Goal: Check status: Check status

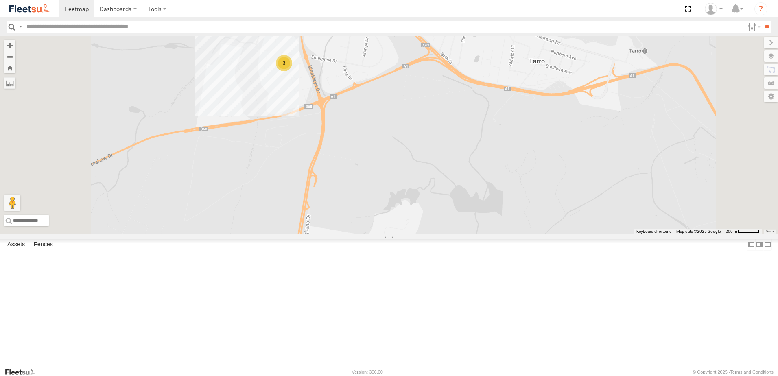
select select "**********"
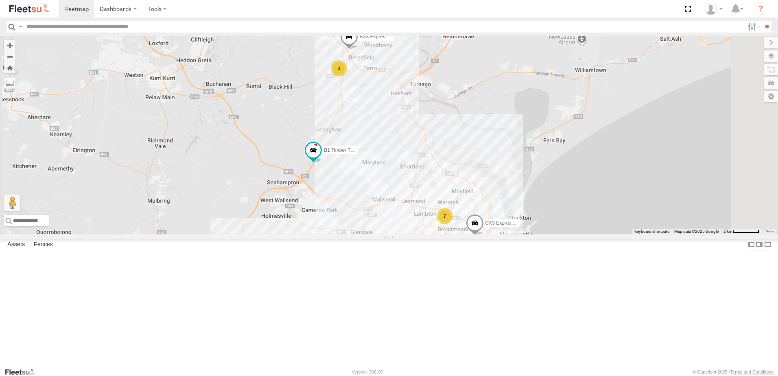
drag, startPoint x: 440, startPoint y: 268, endPoint x: 414, endPoint y: 204, distance: 69.5
click at [414, 204] on div "BX1 Express Ute BX3 Express Ute 7 CX3 Express Ute B5 Timber Truck B1 Timber Tru…" at bounding box center [389, 135] width 778 height 198
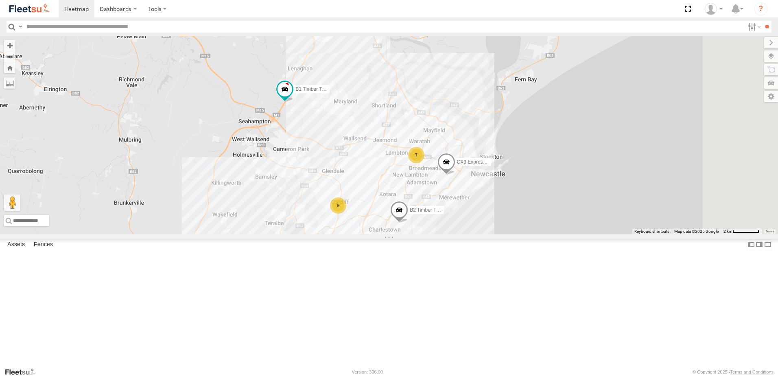
drag, startPoint x: 429, startPoint y: 272, endPoint x: 402, endPoint y: 210, distance: 67.7
click at [402, 210] on div "BX1 Express Ute BX3 Express Ute 7 CX3 Express Ute B5 Timber Truck B1 Timber Tru…" at bounding box center [389, 135] width 778 height 198
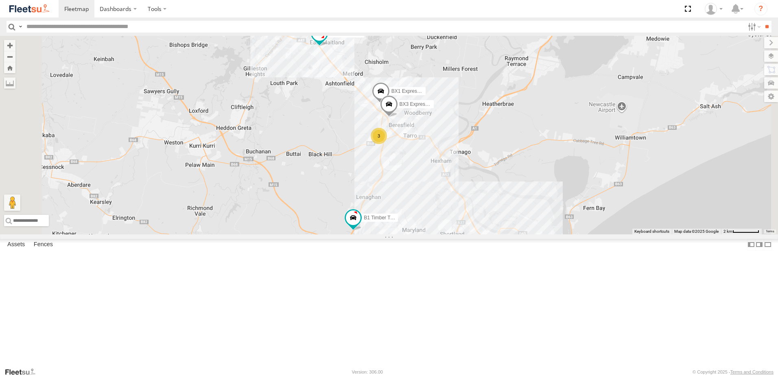
drag, startPoint x: 473, startPoint y: 151, endPoint x: 487, endPoint y: 238, distance: 87.6
click at [488, 234] on div "BX1 Express Ute BX3 Express Ute CX3 Express Ute B5 Timber Truck B1 Timber Truck…" at bounding box center [389, 135] width 778 height 198
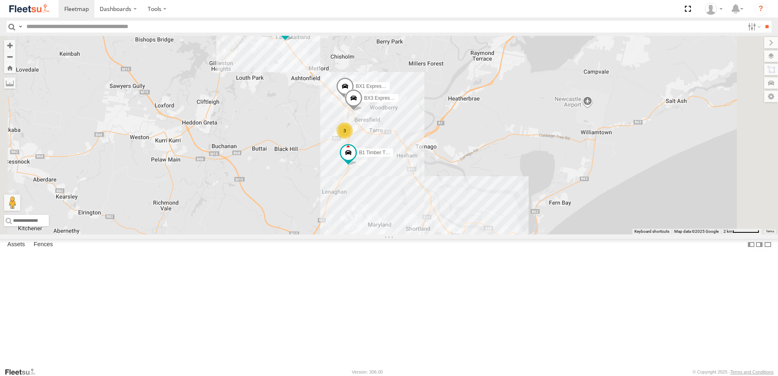
drag, startPoint x: 517, startPoint y: 220, endPoint x: 476, endPoint y: 217, distance: 41.2
click at [476, 217] on div "BX1 Express Ute BX3 Express Ute CX3 Express Ute B5 Timber Truck B1 Timber Truck…" at bounding box center [389, 135] width 778 height 198
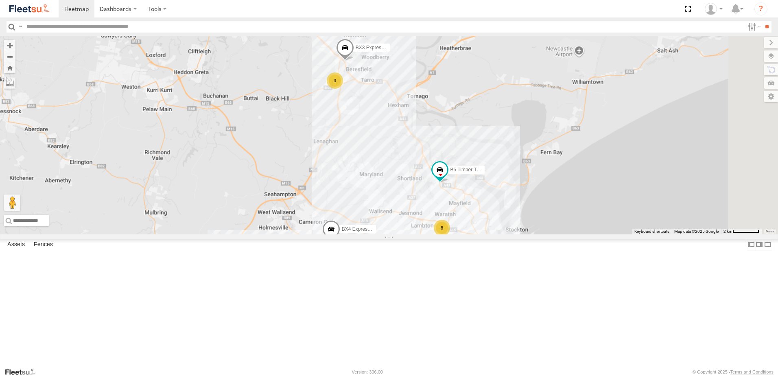
drag, startPoint x: 548, startPoint y: 279, endPoint x: 505, endPoint y: 226, distance: 68.0
click at [505, 226] on div "BX1 Express Ute B5 Timber Truck BX3 Express Ute 8 3 BX4 Express Ute" at bounding box center [389, 135] width 778 height 198
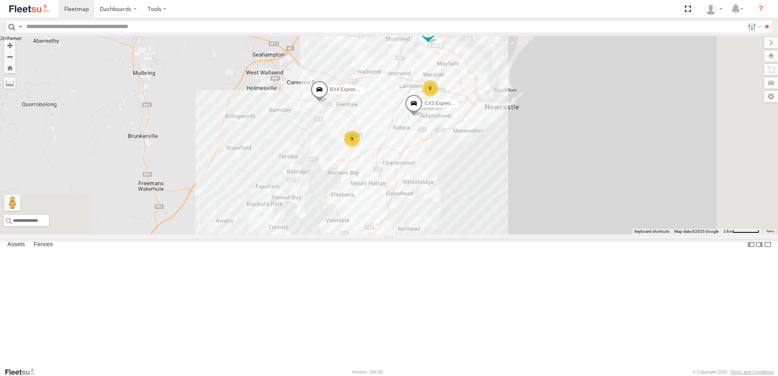
drag, startPoint x: 481, startPoint y: 287, endPoint x: 469, endPoint y: 136, distance: 150.9
click at [469, 136] on div "BX1 Express Ute B5 Timber Truck BX3 Express Ute 8 3 BX4 Express Ute 9 CX3 Expre…" at bounding box center [389, 135] width 778 height 198
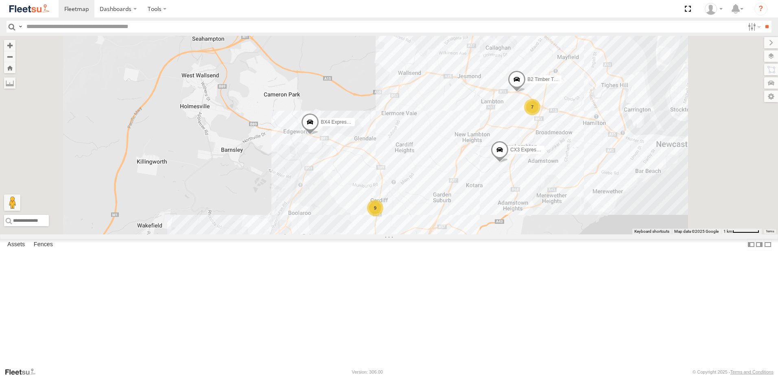
drag, startPoint x: 562, startPoint y: 205, endPoint x: 534, endPoint y: 284, distance: 84.1
click at [534, 234] on div "BX1 Express Ute B5 Timber Truck BX3 Express Ute BX4 Express Ute CX3 Express Ute…" at bounding box center [389, 135] width 778 height 198
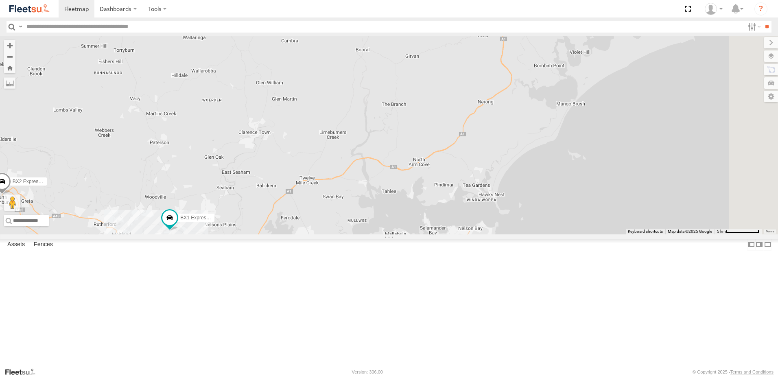
drag, startPoint x: 532, startPoint y: 231, endPoint x: 536, endPoint y: 169, distance: 62.8
click at [536, 169] on div "B4 Timber Truck BX1 Express Ute B2 Timber Truck C3 Timber Truck B5 Timber Truck…" at bounding box center [389, 135] width 778 height 198
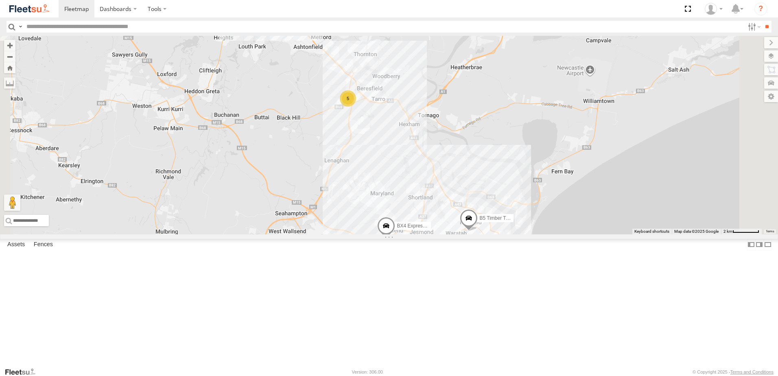
drag, startPoint x: 495, startPoint y: 295, endPoint x: 465, endPoint y: 178, distance: 120.6
click at [465, 178] on div "B4 Timber Truck BX1 Express Ute C3 Timber Truck BX2 Express Ute 7 5 B5 Timber T…" at bounding box center [389, 135] width 778 height 198
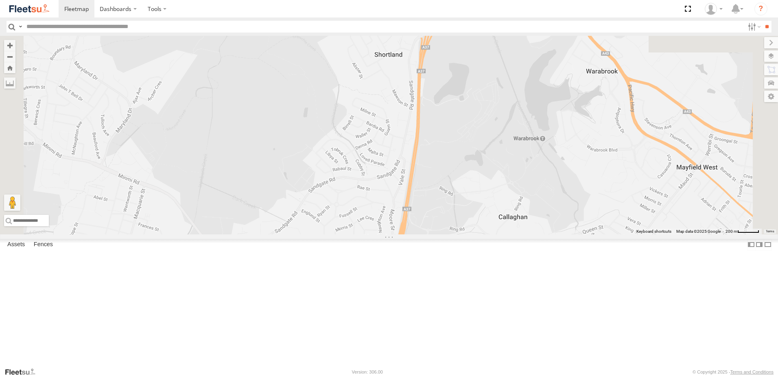
drag, startPoint x: 759, startPoint y: 265, endPoint x: 574, endPoint y: 226, distance: 189.1
click at [575, 226] on div "B4 Timber Truck BX1 Express Ute BX2 Express Ute BX4 Express Ute" at bounding box center [389, 135] width 778 height 198
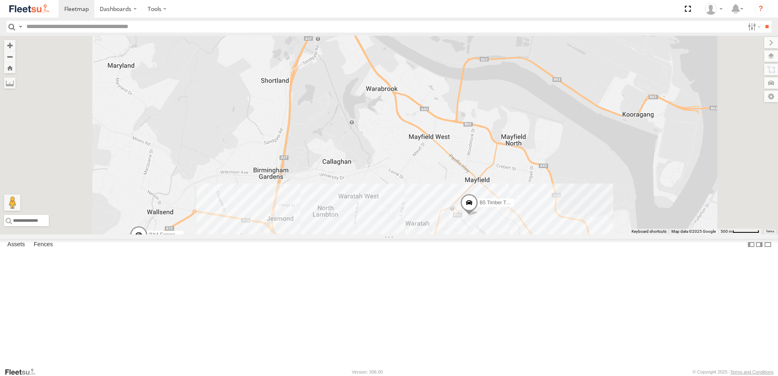
click at [478, 216] on span at bounding box center [469, 205] width 18 height 22
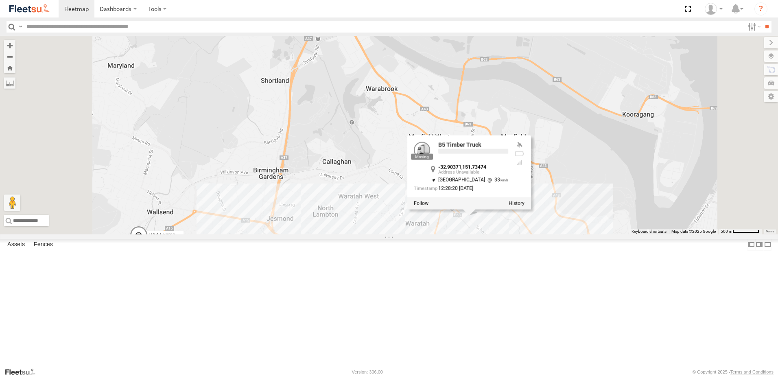
click at [524, 206] on label at bounding box center [516, 203] width 16 height 6
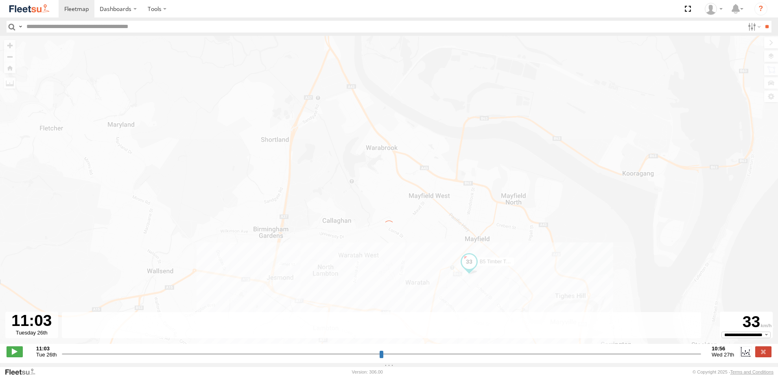
type input "**********"
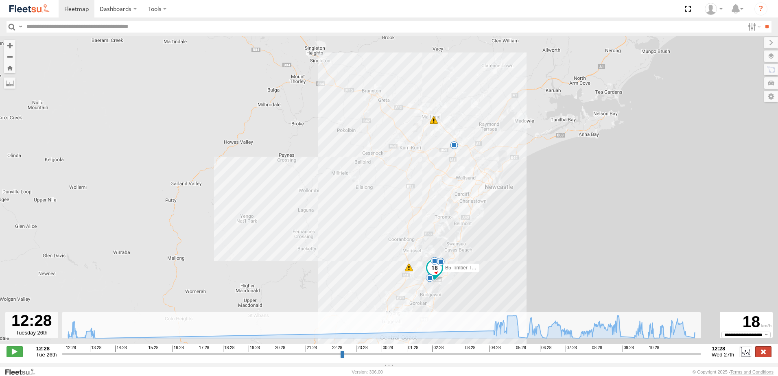
click at [769, 353] on label at bounding box center [763, 351] width 16 height 11
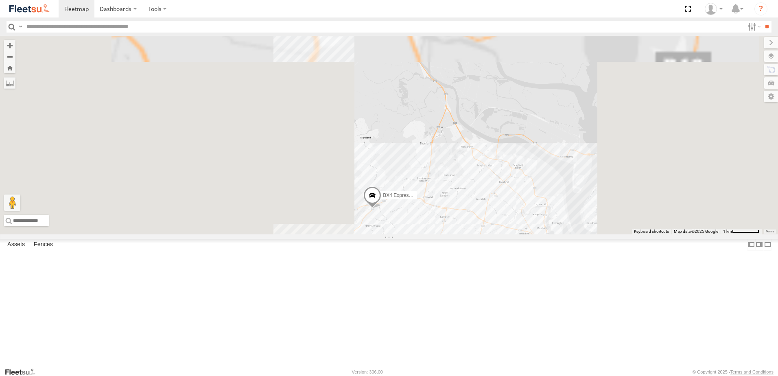
drag, startPoint x: 413, startPoint y: 136, endPoint x: 460, endPoint y: 210, distance: 87.5
click at [442, 205] on div "BX4 Express Ute" at bounding box center [389, 135] width 778 height 198
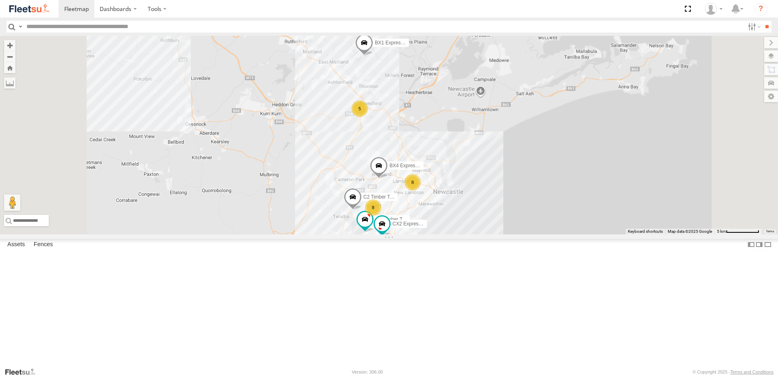
drag, startPoint x: 401, startPoint y: 122, endPoint x: 487, endPoint y: 181, distance: 104.8
click at [487, 181] on div "BX1 Express Ute BX2 Express Ute BX4 Express Ute 8 8 5 C3 Timber Truck CX2 Expre…" at bounding box center [389, 135] width 778 height 198
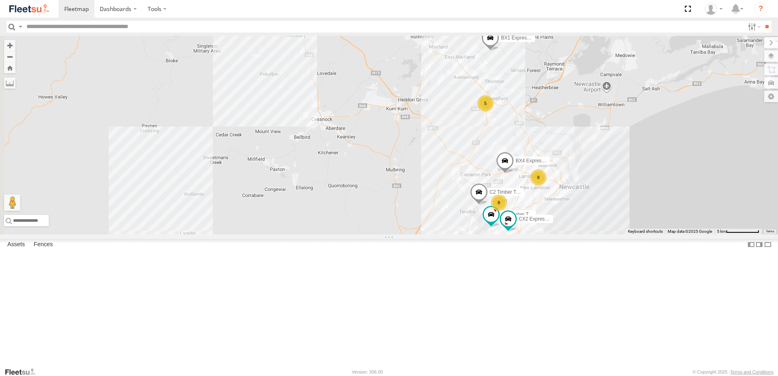
drag, startPoint x: 430, startPoint y: 171, endPoint x: 412, endPoint y: 89, distance: 84.1
click at [410, 79] on div "BX1 Express Ute BX2 Express Ute BX4 Express Ute 8 8 5 C3 Timber Truck CX2 Expre…" at bounding box center [389, 135] width 778 height 198
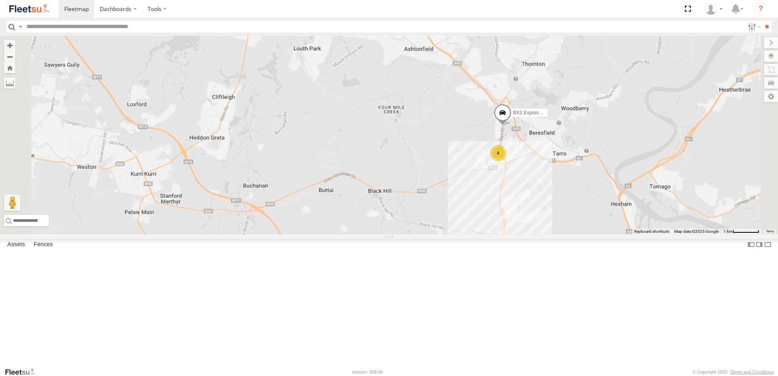
drag, startPoint x: 684, startPoint y: 301, endPoint x: 524, endPoint y: 154, distance: 216.4
click at [524, 154] on div "BX1 Express Ute 4 BX3 Express Ute" at bounding box center [389, 135] width 778 height 198
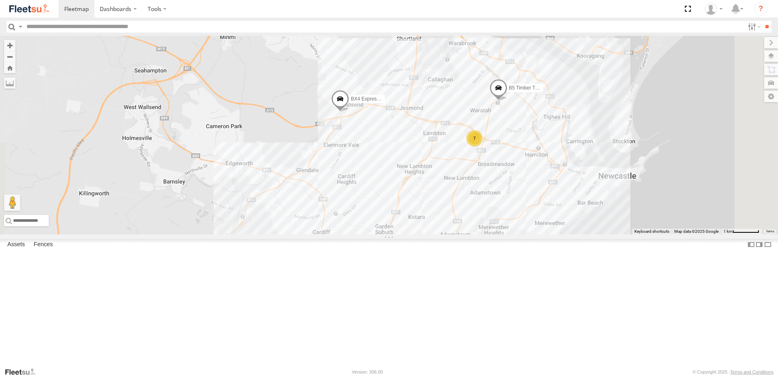
drag, startPoint x: 547, startPoint y: 286, endPoint x: 481, endPoint y: 164, distance: 139.0
click at [488, 157] on div "BX1 Express Ute 4 BX3 Express Ute 7 B5 Timber Truck BX4 Express Ute" at bounding box center [389, 135] width 778 height 198
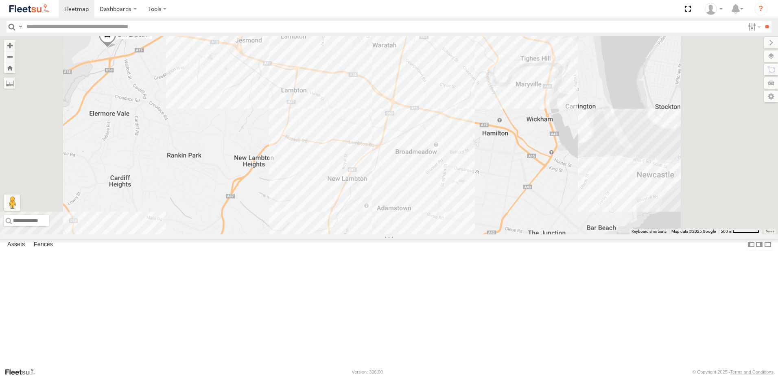
drag, startPoint x: 536, startPoint y: 106, endPoint x: 529, endPoint y: 101, distance: 8.5
click at [528, 139] on div "BX1 Express Ute BX3 Express Ute B5 Timber Truck BX4 Express Ute C3 Timber Truck…" at bounding box center [389, 135] width 778 height 198
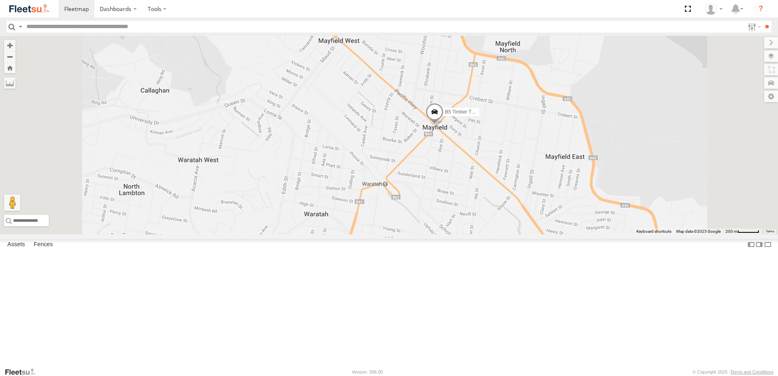
drag, startPoint x: 522, startPoint y: 157, endPoint x: 529, endPoint y: 224, distance: 67.4
click at [529, 224] on div "BX1 Express Ute BX3 Express Ute B5 Timber Truck BX4 Express Ute C3 Timber Truck…" at bounding box center [389, 135] width 778 height 198
drag, startPoint x: 506, startPoint y: 220, endPoint x: 489, endPoint y: 185, distance: 38.6
click at [489, 185] on div "BX1 Express Ute BX3 Express Ute B5 Timber Truck BX4 Express Ute C3 Timber Truck…" at bounding box center [389, 135] width 778 height 198
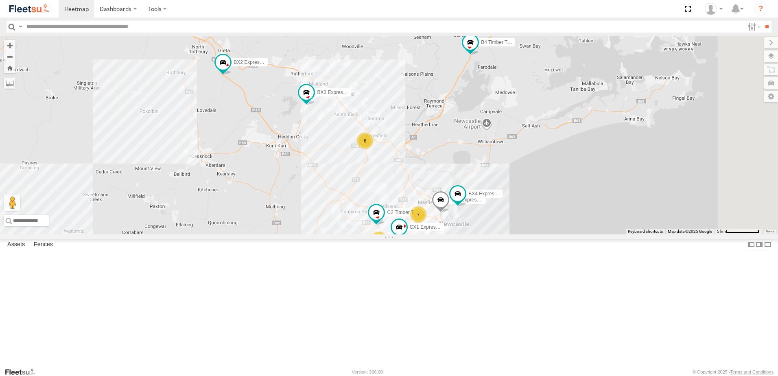
drag, startPoint x: 600, startPoint y: 122, endPoint x: 546, endPoint y: 180, distance: 78.8
click at [550, 177] on div "B4 Timber Truck CX2 Express Ute BX2 Express Ute BX3 Express Ute BX4 Express Ute…" at bounding box center [389, 135] width 778 height 198
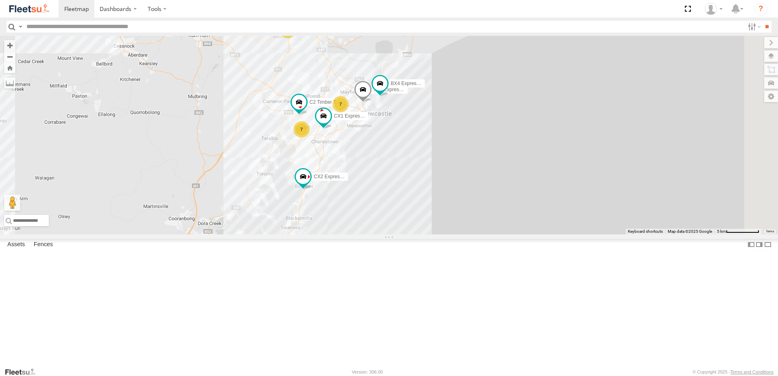
drag, startPoint x: 469, startPoint y: 230, endPoint x: 415, endPoint y: 136, distance: 108.7
click at [415, 136] on div "B4 Timber Truck CX2 Express Ute BX2 Express Ute BX3 Express Ute BX4 Express Ute…" at bounding box center [389, 135] width 778 height 198
click at [286, 193] on div "B4 Timber Truck CX2 Express Ute BX2 Express Ute LX3 Express Ute BX3 Express Ute…" at bounding box center [389, 135] width 778 height 198
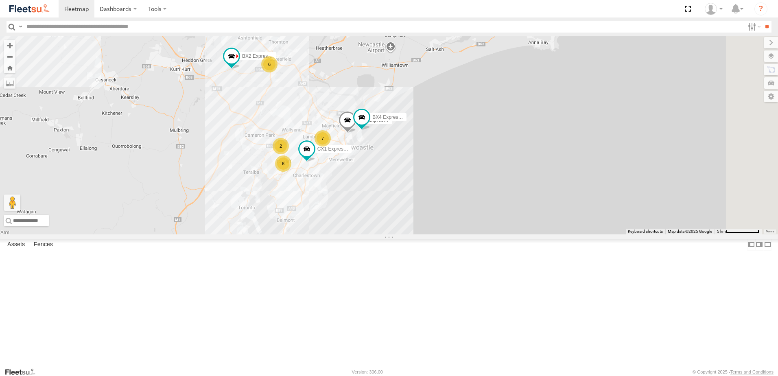
drag, startPoint x: 500, startPoint y: 107, endPoint x: 457, endPoint y: 144, distance: 56.8
click at [470, 141] on div "B4 Timber Truck CX2 Express Ute BX2 Express Ute LX3 Express Ute BX3 Express Ute…" at bounding box center [389, 135] width 778 height 198
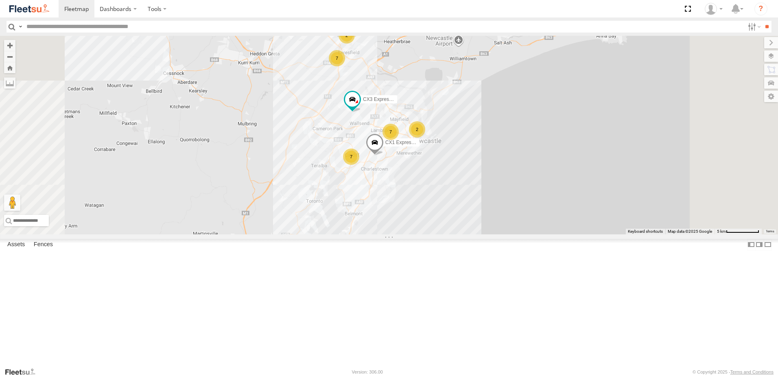
drag, startPoint x: 524, startPoint y: 151, endPoint x: 523, endPoint y: 159, distance: 8.7
click at [523, 159] on div "2 7 7 7 CX3 Express Ute CX2 Express Ute 2 CX1 Express Ute" at bounding box center [389, 135] width 778 height 198
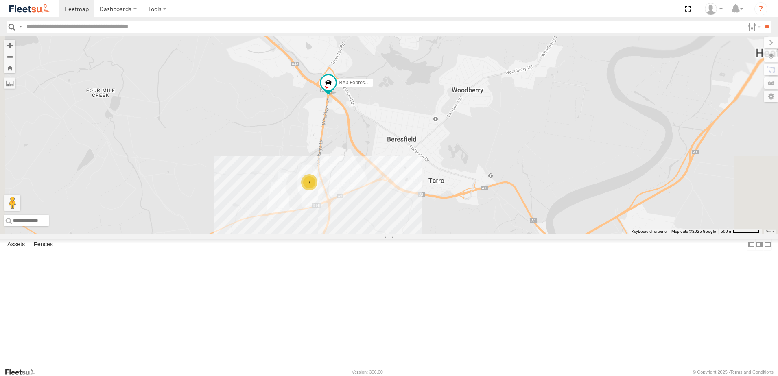
drag, startPoint x: 464, startPoint y: 120, endPoint x: 468, endPoint y: 221, distance: 100.9
click at [468, 221] on div "CX3 Express Ute CX2 Express Ute CX1 Express Ute B4 Timber Truck LX3 Express Ute…" at bounding box center [389, 135] width 778 height 198
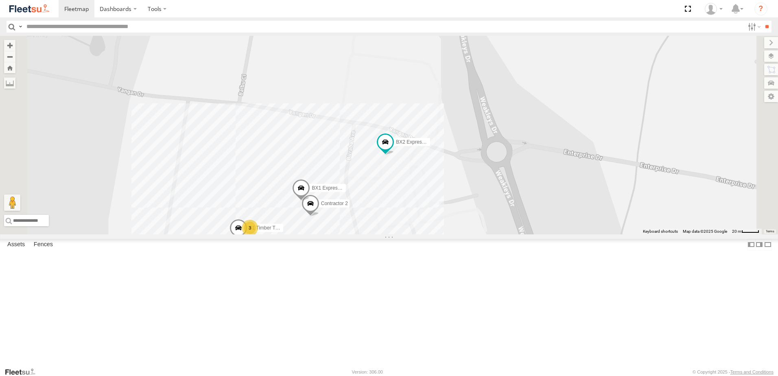
drag, startPoint x: 397, startPoint y: 324, endPoint x: 418, endPoint y: 248, distance: 78.0
click at [417, 234] on div "CX3 Express Ute CX2 Express Ute CX1 Express Ute B4 Timber Truck LX3 Express Ute…" at bounding box center [389, 135] width 778 height 198
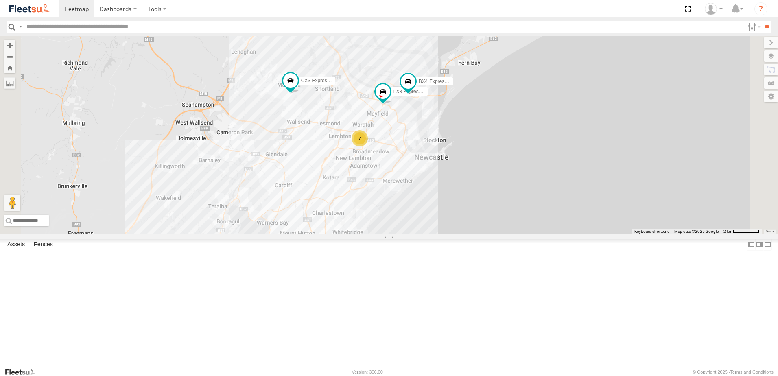
drag, startPoint x: 435, startPoint y: 325, endPoint x: 393, endPoint y: 183, distance: 148.4
click at [393, 181] on div "CX3 Express Ute LX3 Express Ute BX4 Express Ute 9 7" at bounding box center [389, 135] width 778 height 198
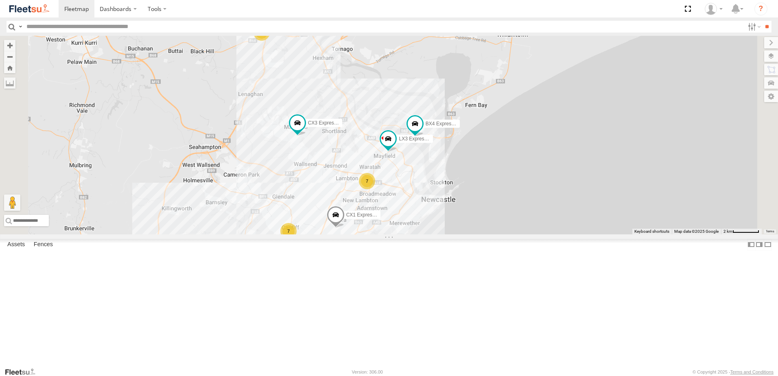
drag, startPoint x: 323, startPoint y: 107, endPoint x: 344, endPoint y: 157, distance: 54.3
click at [337, 174] on div "CX3 Express Ute LX3 Express Ute BX4 Express Ute 9 7 7 CX1 Express Ute" at bounding box center [389, 135] width 778 height 198
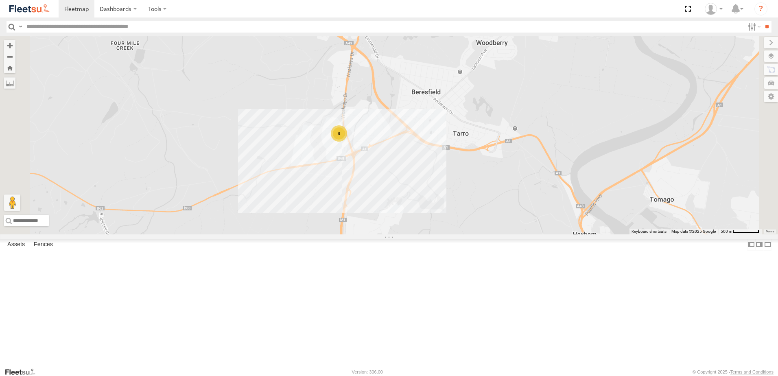
drag, startPoint x: 630, startPoint y: 139, endPoint x: 527, endPoint y: 209, distance: 124.3
click at [527, 209] on div "CX3 Express Ute LX3 Express Ute BX4 Express Ute CX1 Express Ute 9" at bounding box center [389, 135] width 778 height 198
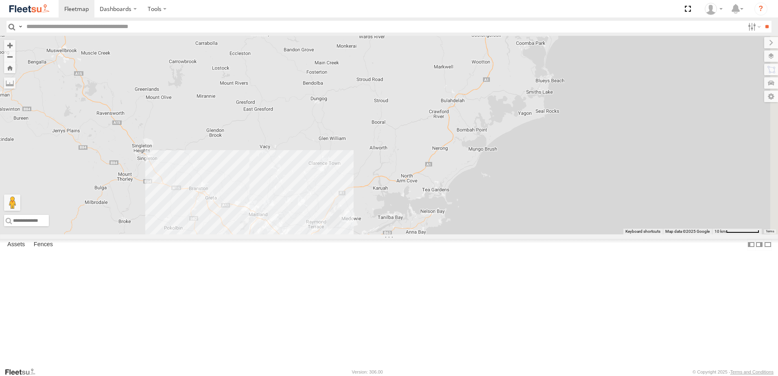
drag, startPoint x: 549, startPoint y: 166, endPoint x: 463, endPoint y: 196, distance: 90.8
click at [466, 200] on div "CX3 Express Ute 9 9 8 CX2 Express Ute" at bounding box center [389, 135] width 778 height 198
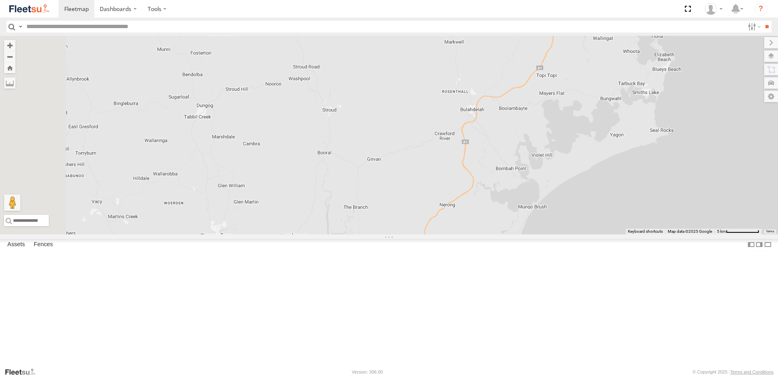
drag, startPoint x: 428, startPoint y: 220, endPoint x: 462, endPoint y: 213, distance: 34.5
click at [462, 213] on div "CX3 Express Ute CX2 Express Ute" at bounding box center [389, 135] width 778 height 198
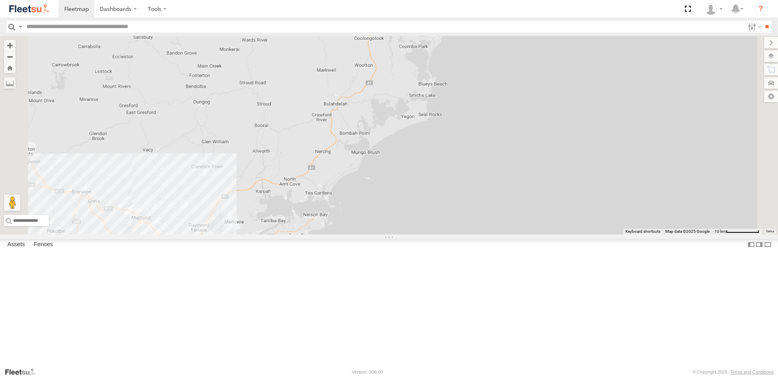
drag, startPoint x: 338, startPoint y: 257, endPoint x: 358, endPoint y: 189, distance: 70.8
click at [358, 189] on div "CX3 Express Ute CX2 Express Ute 9" at bounding box center [389, 135] width 778 height 198
